Goal: Task Accomplishment & Management: Manage account settings

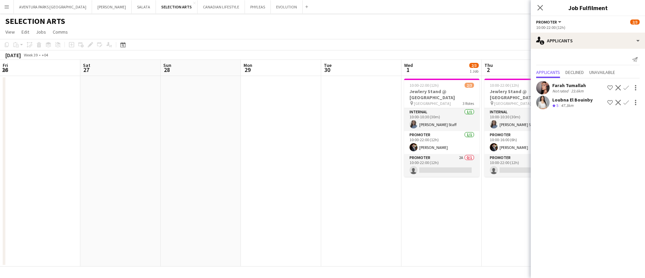
scroll to position [0, 205]
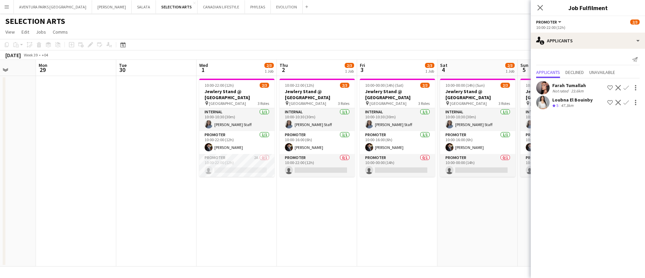
click at [609, 88] on app-icon "Shortlist crew" at bounding box center [609, 87] width 5 height 5
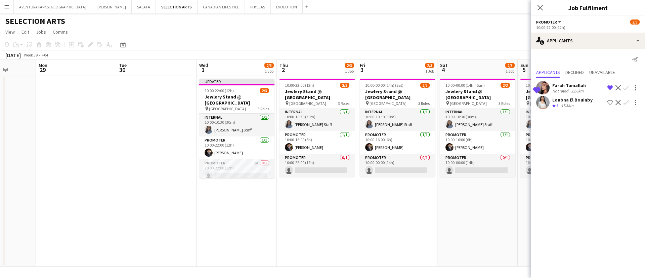
click at [613, 101] on button "Shortlist crew" at bounding box center [610, 102] width 8 height 8
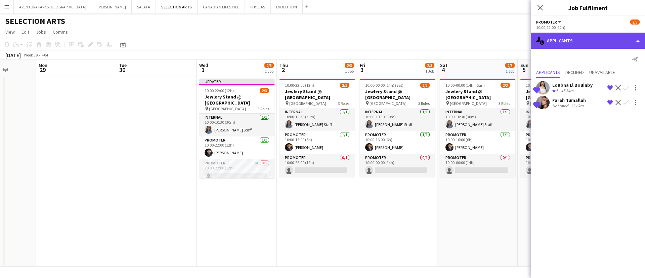
click at [559, 33] on div "single-neutral-actions-information Applicants" at bounding box center [588, 41] width 114 height 16
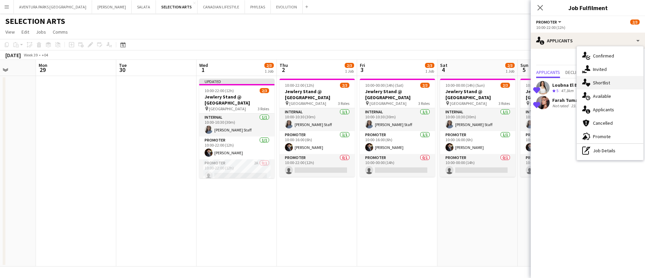
click at [601, 84] on span "Shortlist" at bounding box center [601, 83] width 17 height 6
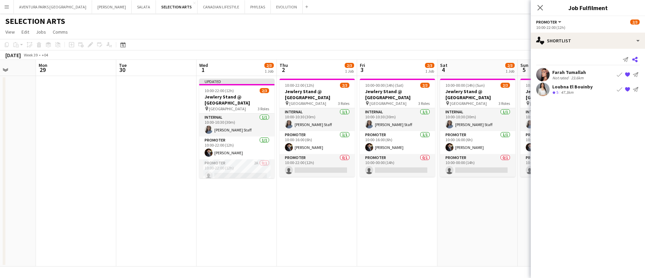
click at [635, 62] on icon "Share" at bounding box center [634, 59] width 5 height 5
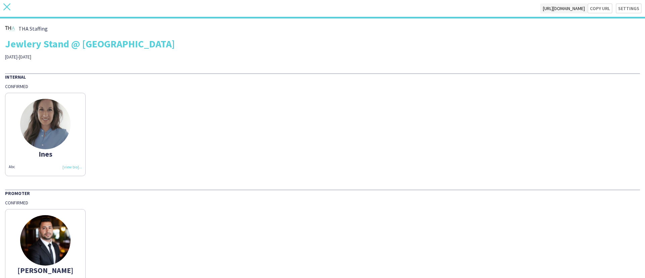
click at [9, 6] on icon "close" at bounding box center [6, 6] width 7 height 7
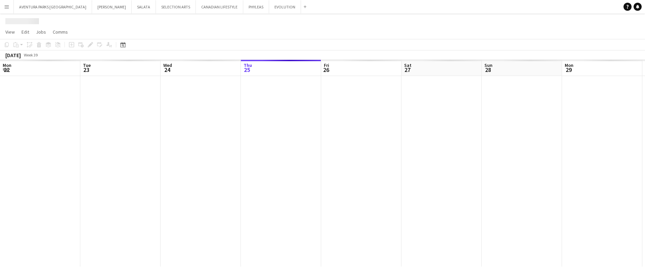
scroll to position [0, 161]
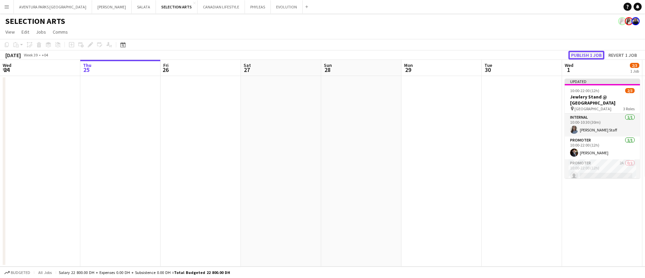
click at [585, 55] on button "Publish 1 job" at bounding box center [586, 55] width 36 height 9
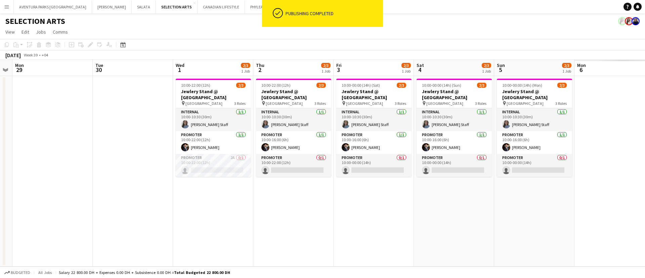
scroll to position [0, 169]
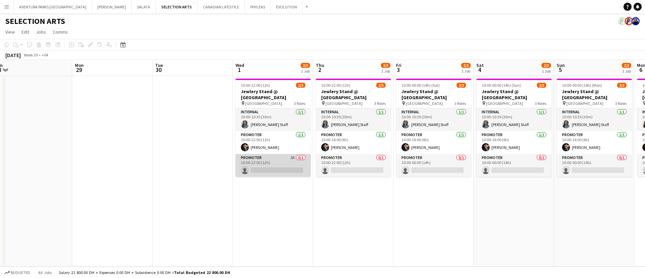
click at [275, 165] on app-card-role "Promoter 2A 0/1 10:00-22:00 (12h) single-neutral-actions" at bounding box center [272, 165] width 75 height 23
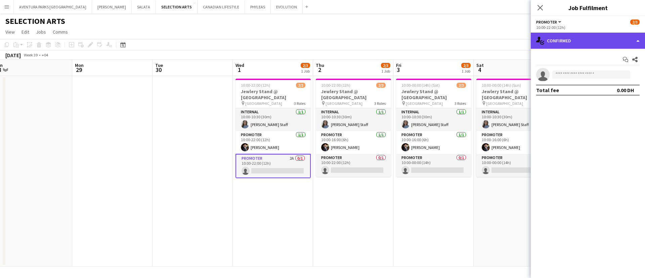
click at [591, 37] on div "single-neutral-actions-check-2 Confirmed" at bounding box center [588, 41] width 114 height 16
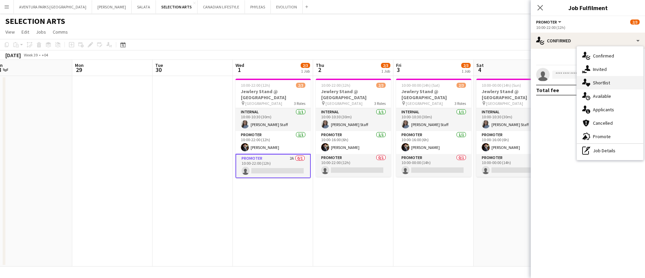
click at [608, 81] on span "Shortlist" at bounding box center [601, 83] width 17 height 6
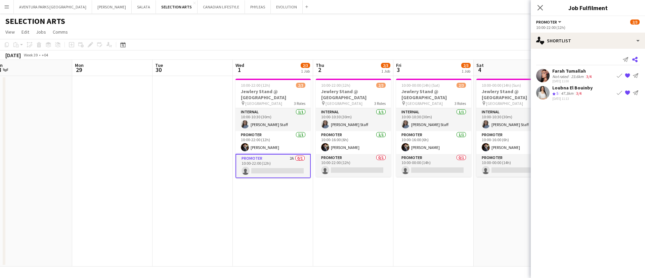
click at [635, 60] on icon at bounding box center [634, 59] width 5 height 5
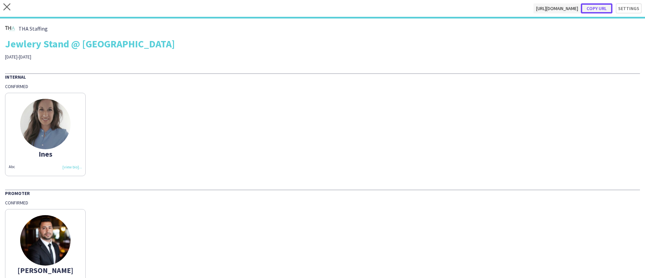
click at [590, 9] on button "Copy url" at bounding box center [597, 8] width 32 height 10
click at [2, 5] on div "close https://admin.liveforce.co/v2/s/74672d99-d027-4d09-be31-709317826af7 Copy…" at bounding box center [322, 9] width 645 height 18
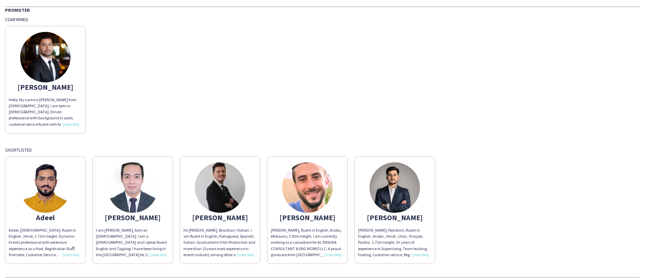
scroll to position [339, 0]
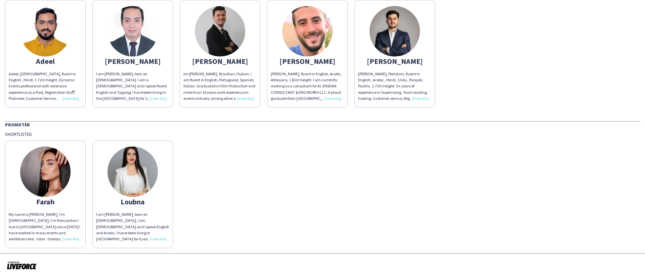
drag, startPoint x: 239, startPoint y: 189, endPoint x: 245, endPoint y: 194, distance: 7.6
click at [245, 194] on div "Farah My name is Farah Tumallah, I’m 29 years old, I’m from jordan I live in UA…" at bounding box center [322, 192] width 635 height 111
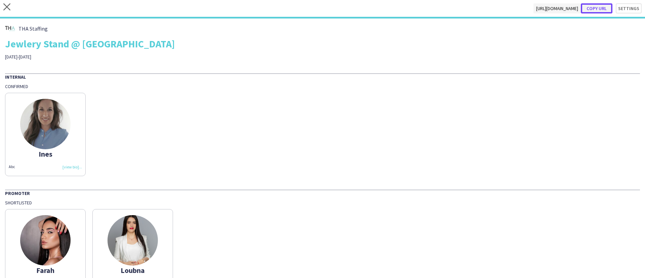
click at [595, 9] on button "Copy url" at bounding box center [597, 8] width 32 height 10
click at [576, 155] on div "Ines Abc" at bounding box center [322, 132] width 635 height 86
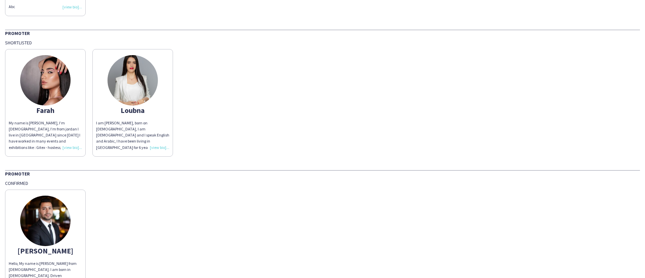
click at [72, 145] on div "My name is Farah Tumallah, I’m 29 years old, I’m from jordan I live in UAE sinc…" at bounding box center [45, 135] width 73 height 31
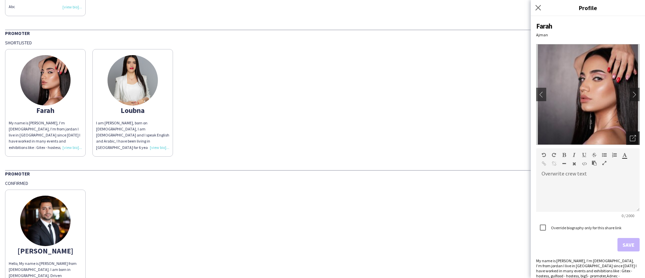
click at [630, 139] on icon "Open photos pop-in" at bounding box center [633, 138] width 6 height 6
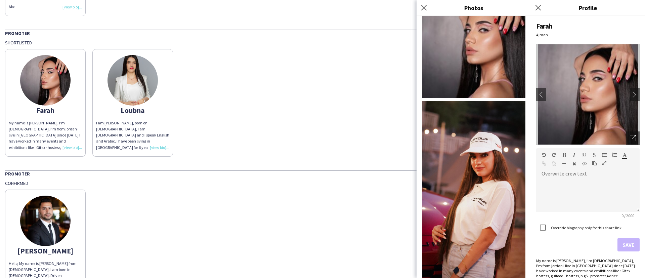
scroll to position [0, 0]
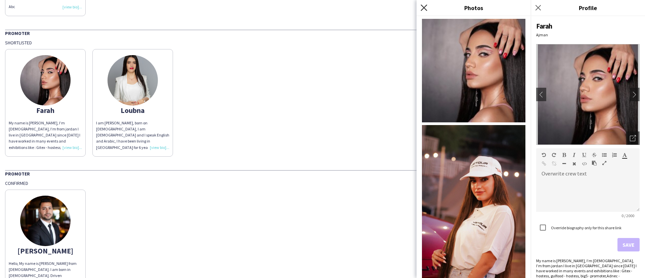
click at [426, 8] on icon "Close pop-in" at bounding box center [424, 7] width 6 height 6
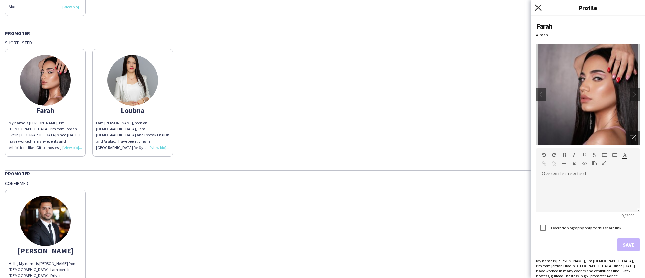
click at [538, 8] on icon at bounding box center [538, 7] width 6 height 6
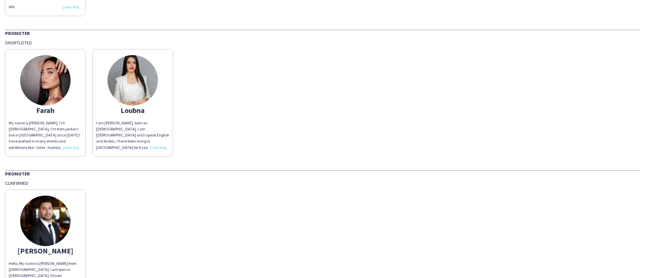
click at [138, 69] on img at bounding box center [132, 80] width 50 height 50
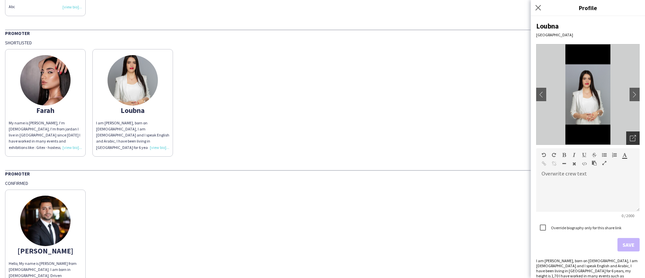
click at [626, 137] on div "Open photos pop-in" at bounding box center [632, 137] width 13 height 13
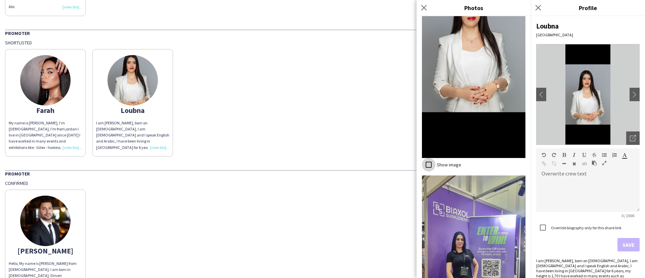
scroll to position [1067, 0]
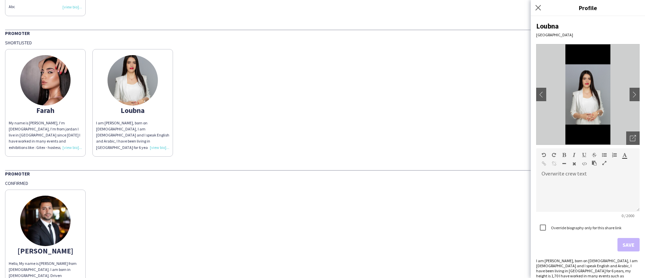
click at [333, 94] on div "Farah My name is Farah Tumallah, I’m 29 years old, I’m from jordan I live in UA…" at bounding box center [322, 101] width 635 height 111
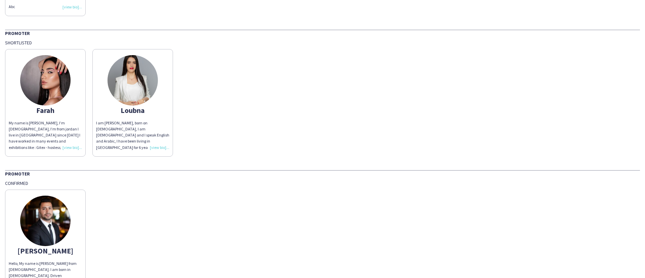
scroll to position [0, 0]
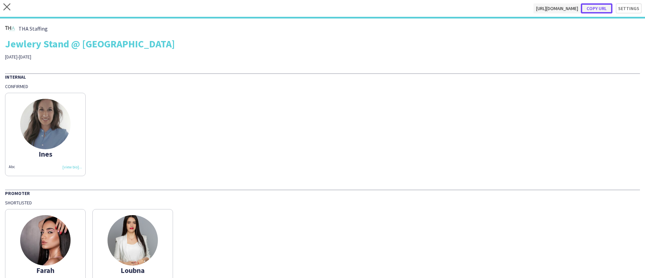
click at [591, 11] on button "Copy url" at bounding box center [597, 8] width 32 height 10
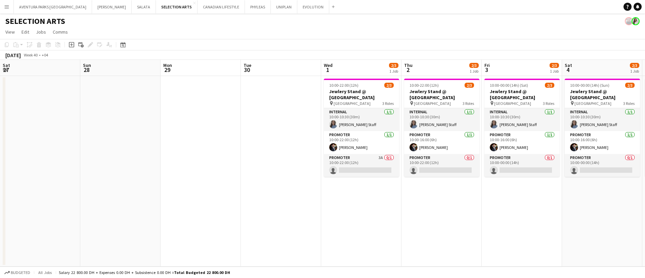
scroll to position [0, 180]
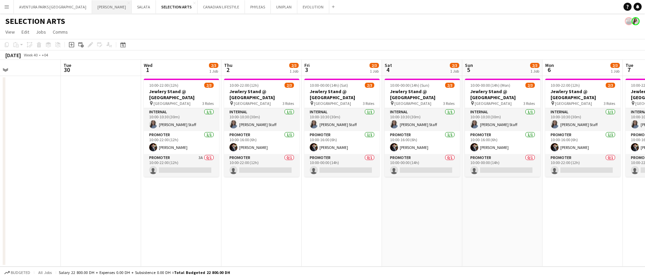
click at [92, 9] on button "[PERSON_NAME] Close" at bounding box center [112, 6] width 40 height 13
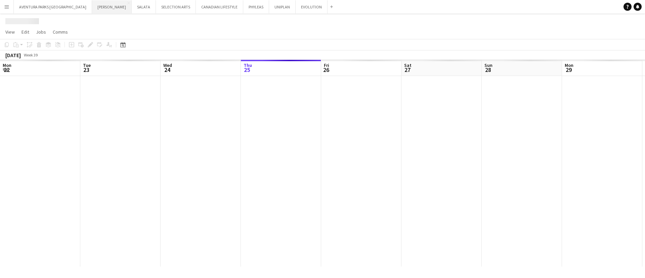
scroll to position [0, 161]
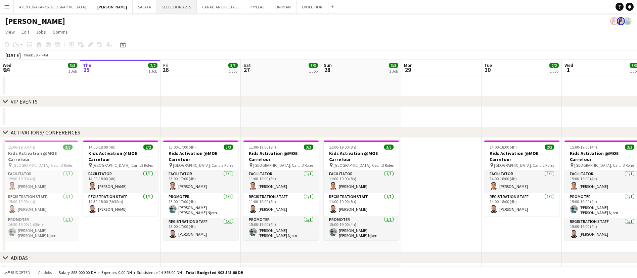
click at [157, 3] on button "SELECTION ARTS Close" at bounding box center [177, 6] width 40 height 13
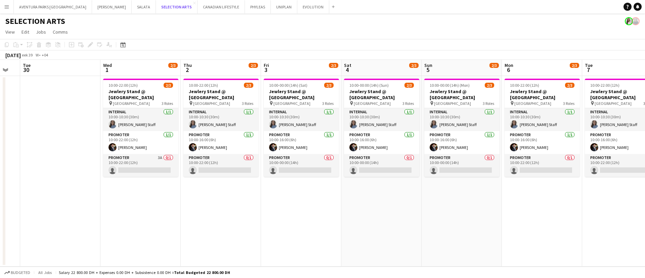
scroll to position [0, 223]
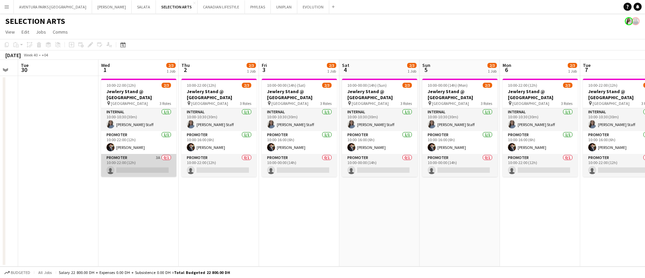
click at [156, 160] on app-card-role "Promoter 3A 0/1 10:00-22:00 (12h) single-neutral-actions" at bounding box center [138, 165] width 75 height 23
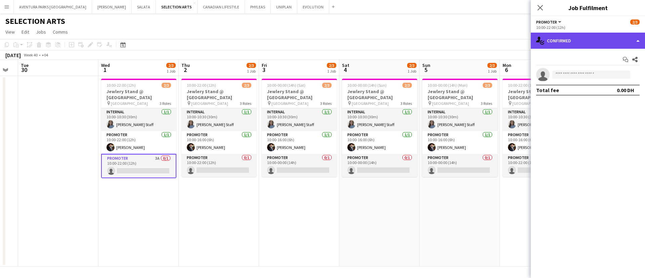
click at [574, 37] on div "single-neutral-actions-check-2 Confirmed" at bounding box center [588, 41] width 114 height 16
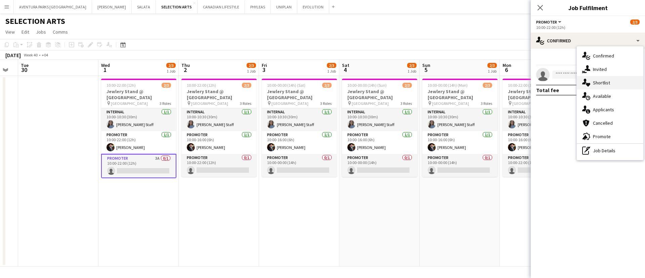
click at [612, 83] on div "single-neutral-actions-heart Shortlist" at bounding box center [610, 82] width 67 height 13
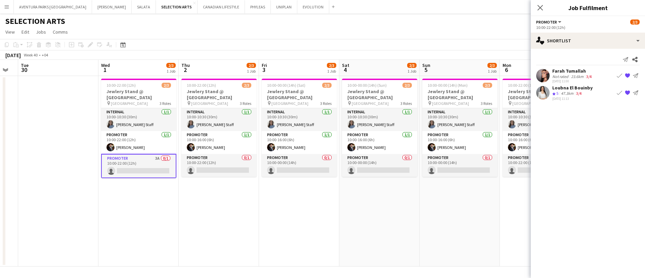
click at [562, 74] on div "Not rated" at bounding box center [560, 76] width 17 height 5
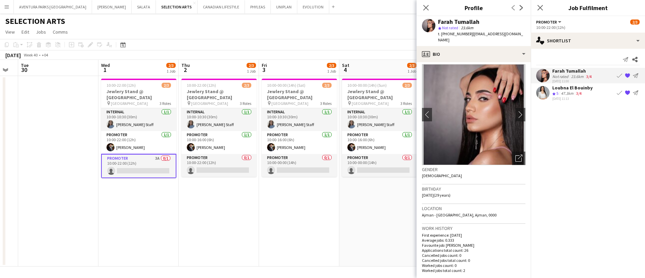
scroll to position [0, 0]
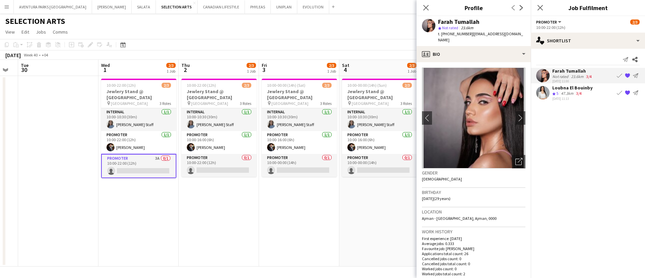
click at [571, 90] on div "Loubna El Bouinby" at bounding box center [572, 88] width 40 height 6
